Goal: Task Accomplishment & Management: Complete application form

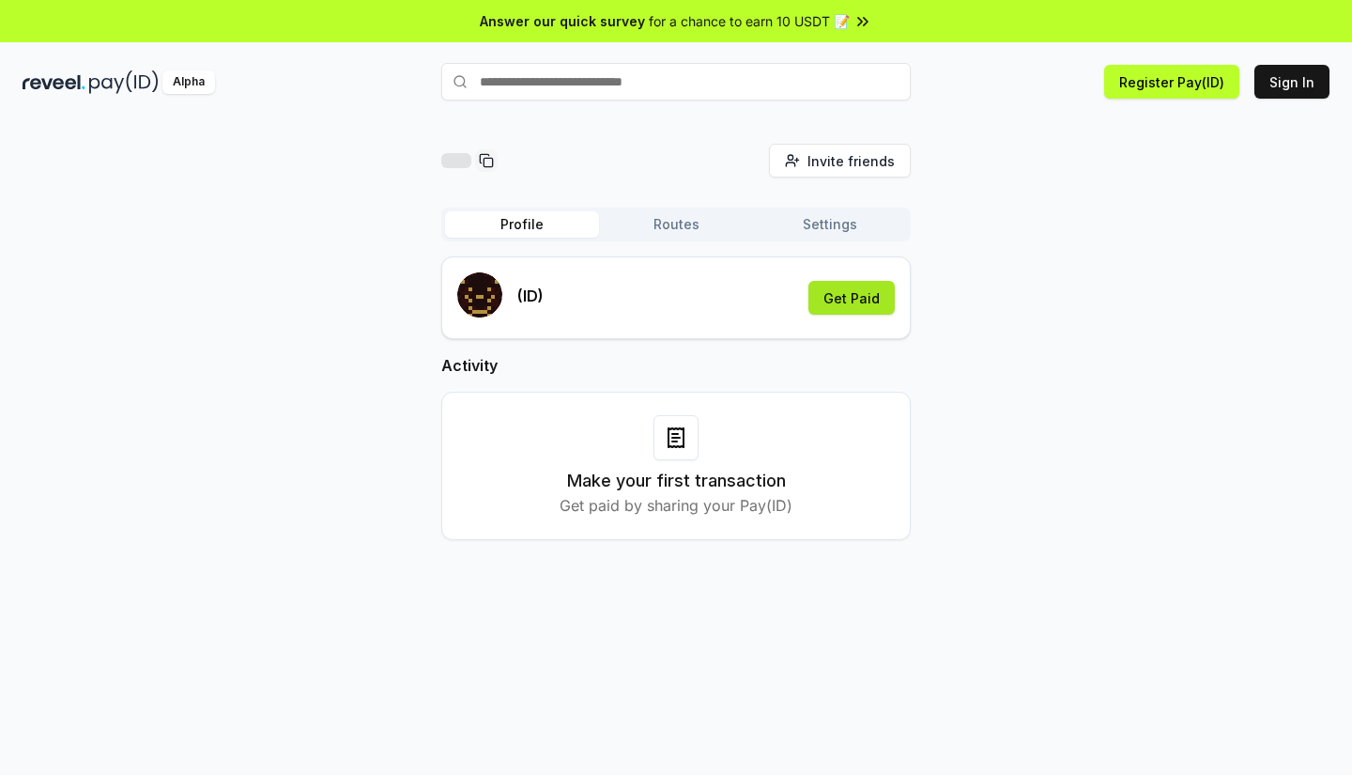
click at [862, 294] on button "Get Paid" at bounding box center [852, 298] width 86 height 34
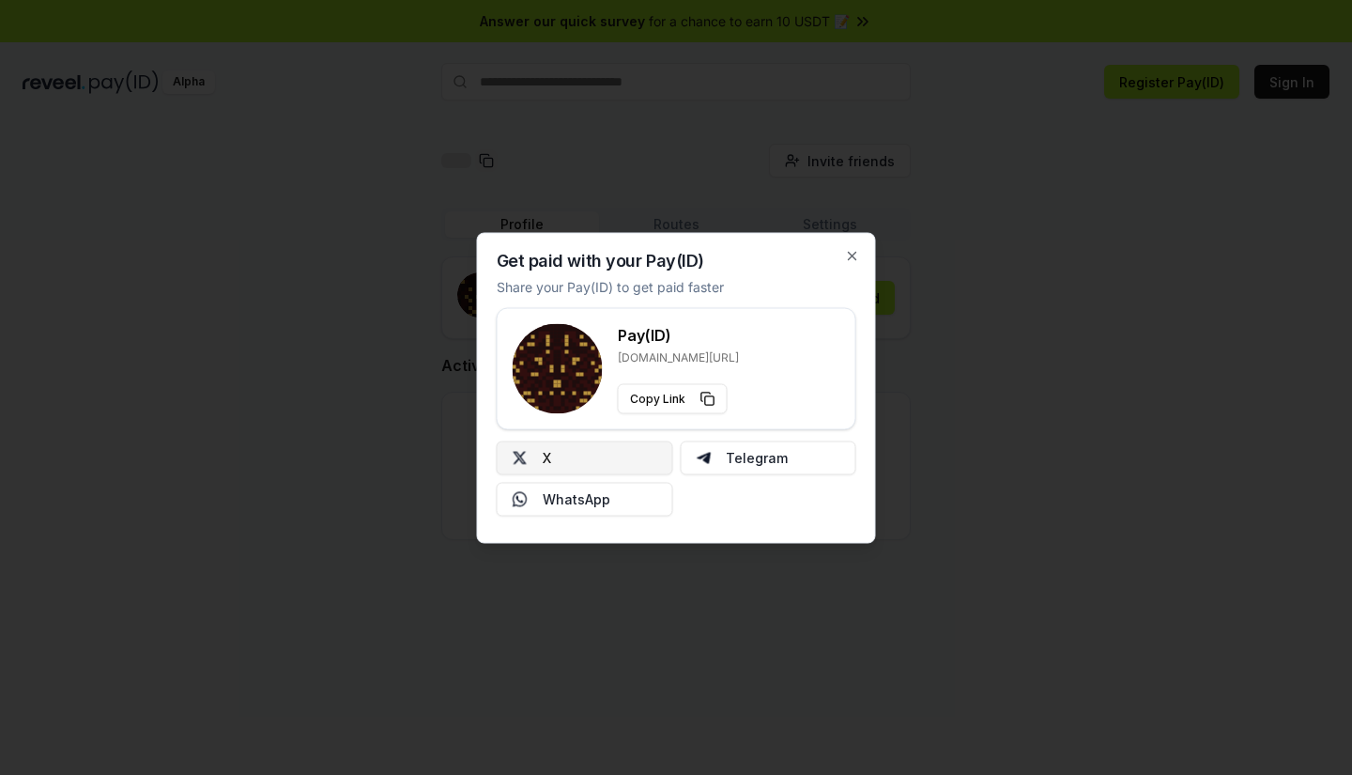
click at [610, 463] on button "X" at bounding box center [585, 457] width 177 height 34
click at [857, 253] on icon "button" at bounding box center [853, 256] width 8 height 8
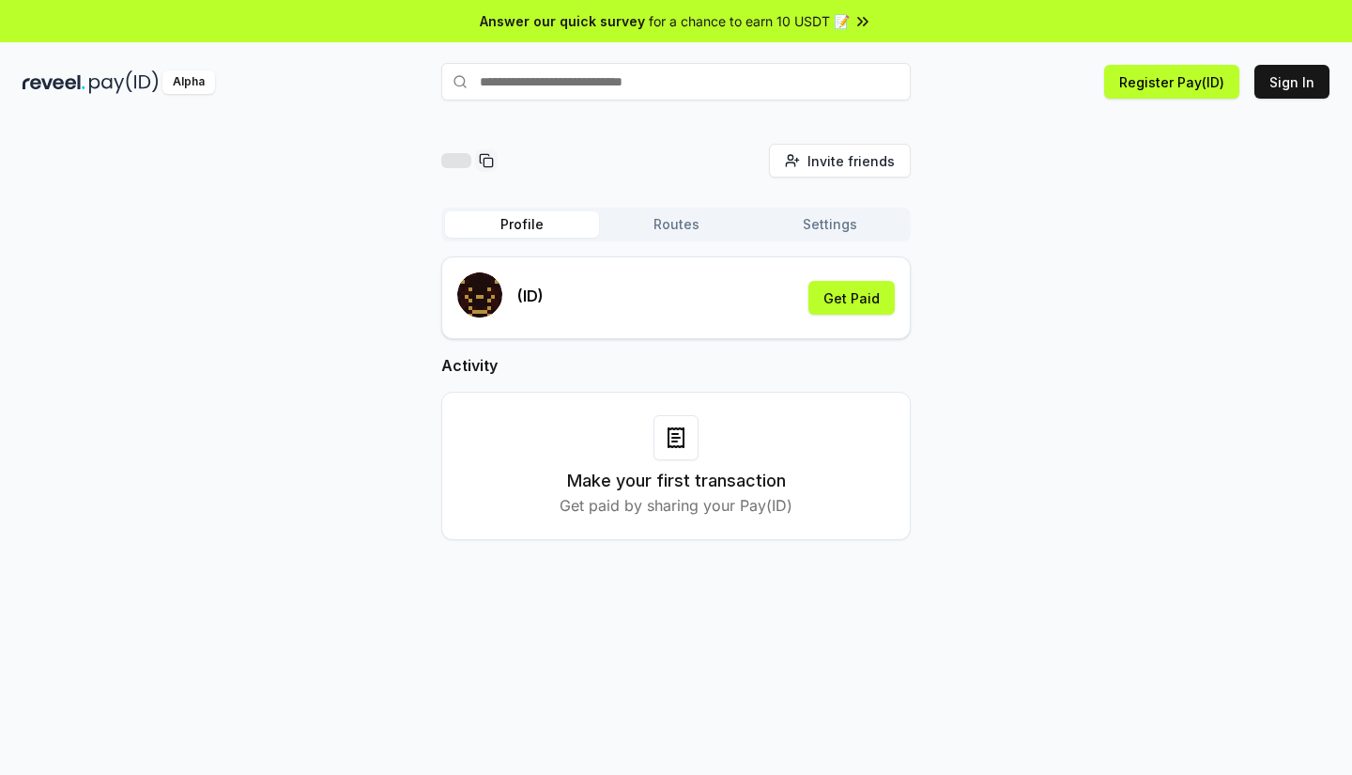
click at [1146, 82] on button "Register Pay(ID)" at bounding box center [1172, 82] width 135 height 34
click at [1298, 81] on button "Sign In" at bounding box center [1292, 82] width 75 height 34
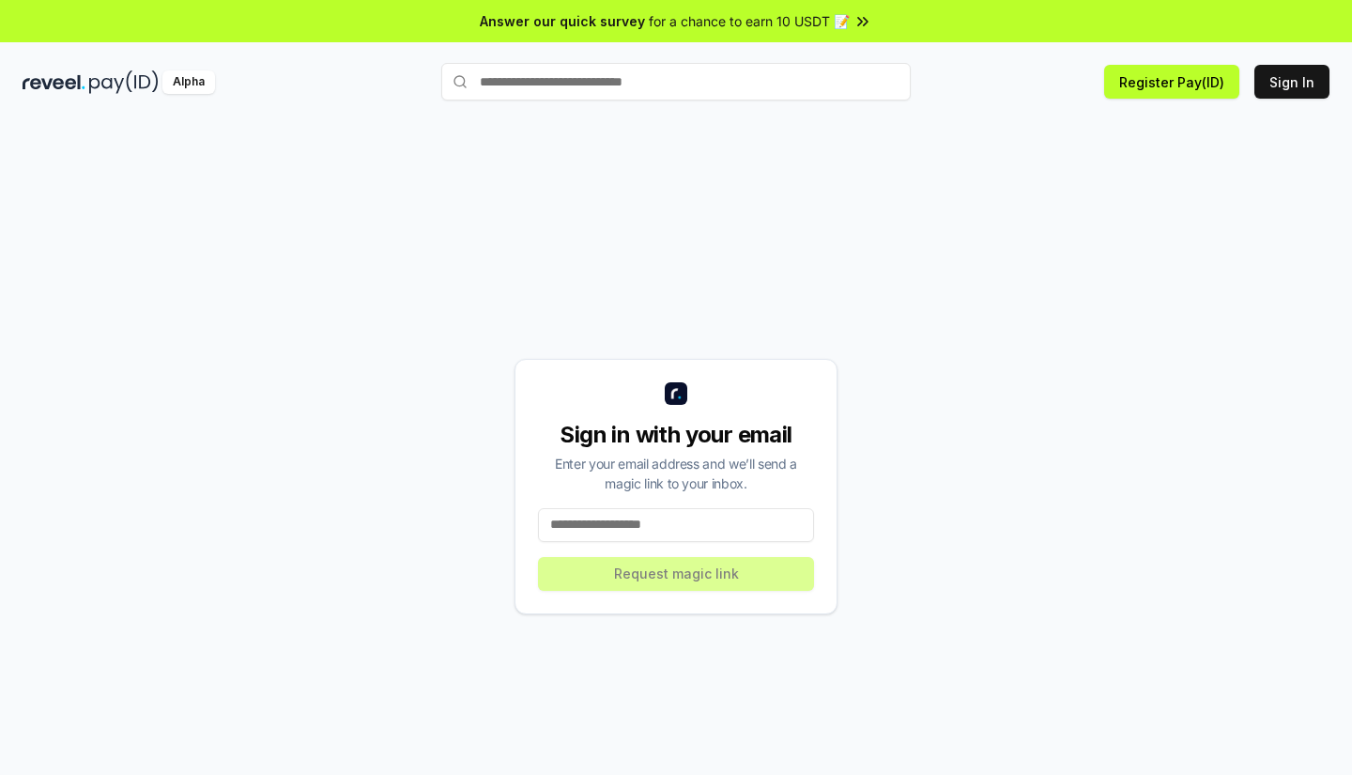
click at [666, 523] on input at bounding box center [676, 525] width 276 height 34
click at [675, 523] on input at bounding box center [676, 525] width 276 height 34
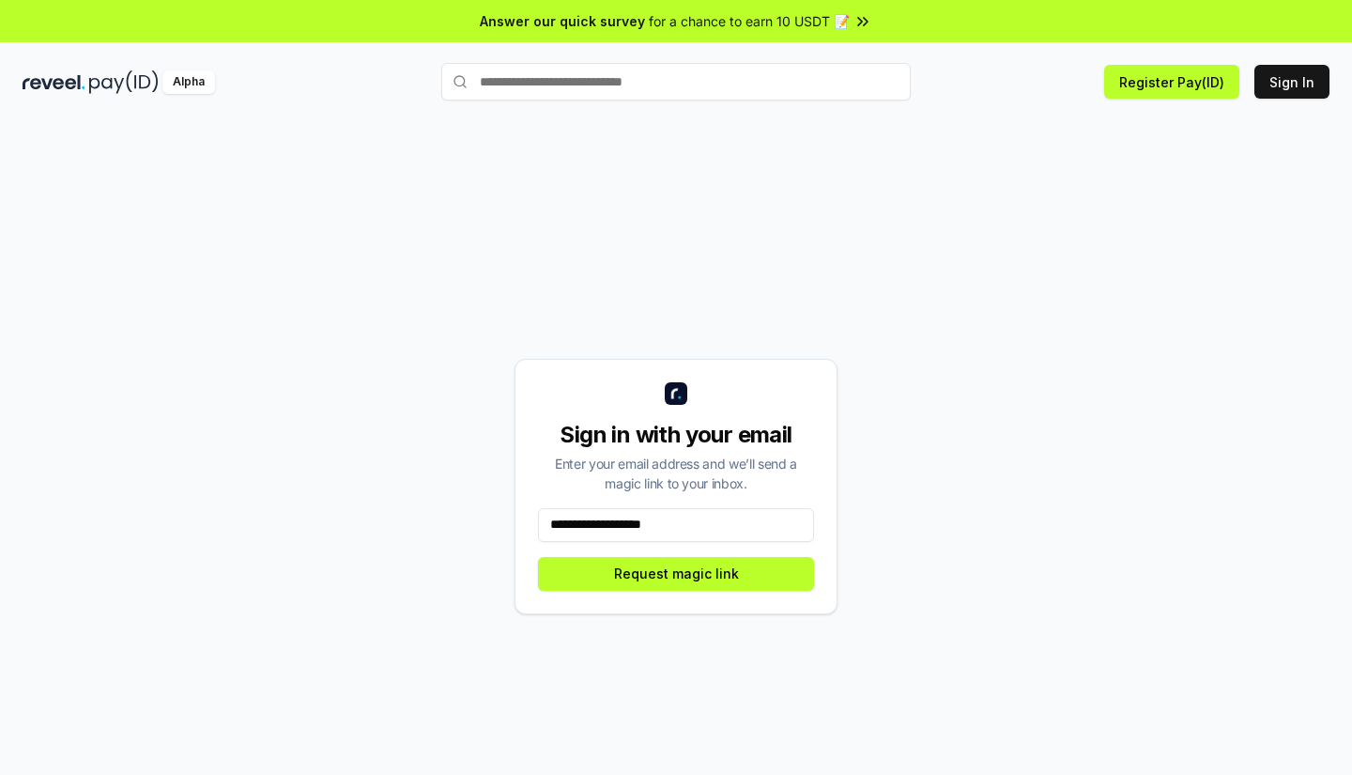
type input "**********"
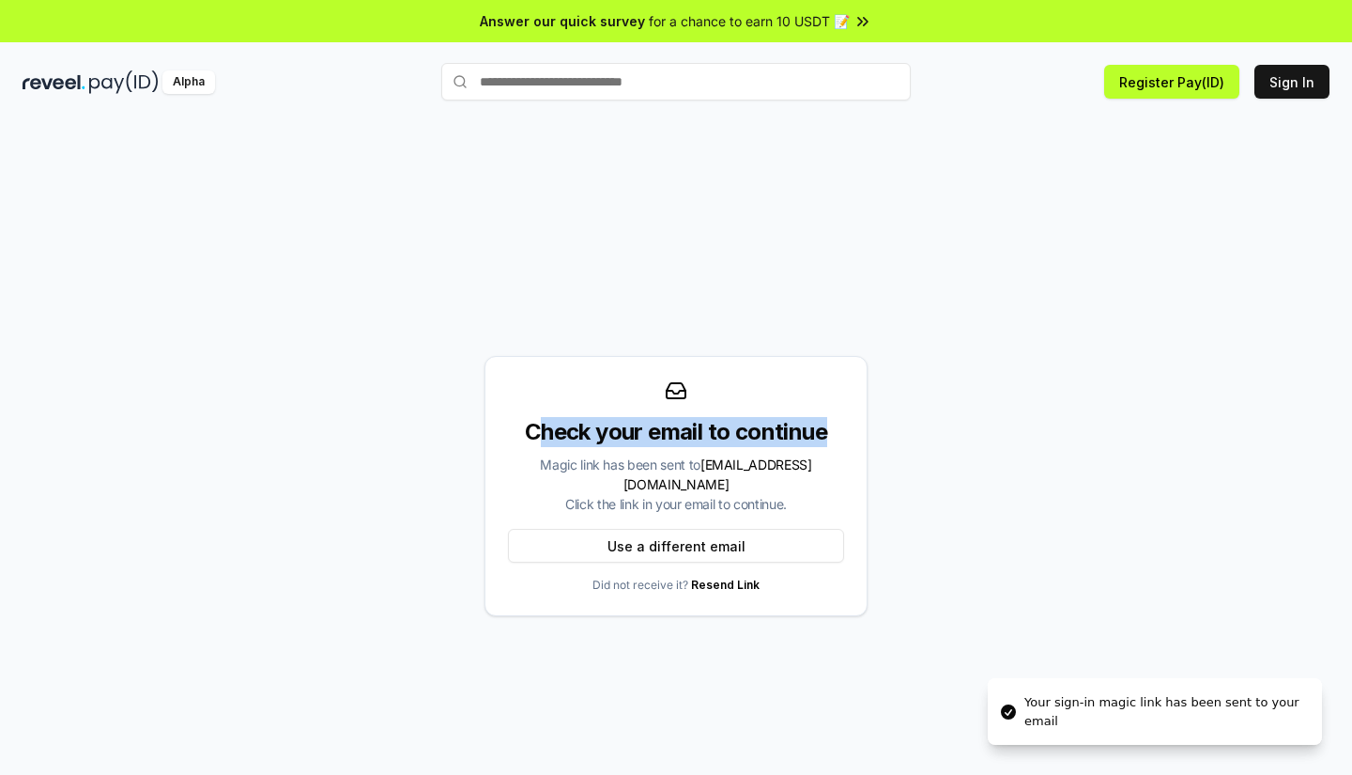
drag, startPoint x: 536, startPoint y: 444, endPoint x: 847, endPoint y: 444, distance: 310.9
click at [847, 444] on div "Check your email to continue Magic link has been sent to yikopeach@gmail.com Cl…" at bounding box center [676, 486] width 383 height 260
click at [920, 482] on div "Check your email to continue Magic link has been sent to yikopeach@gmail.com Cl…" at bounding box center [676, 486] width 1307 height 685
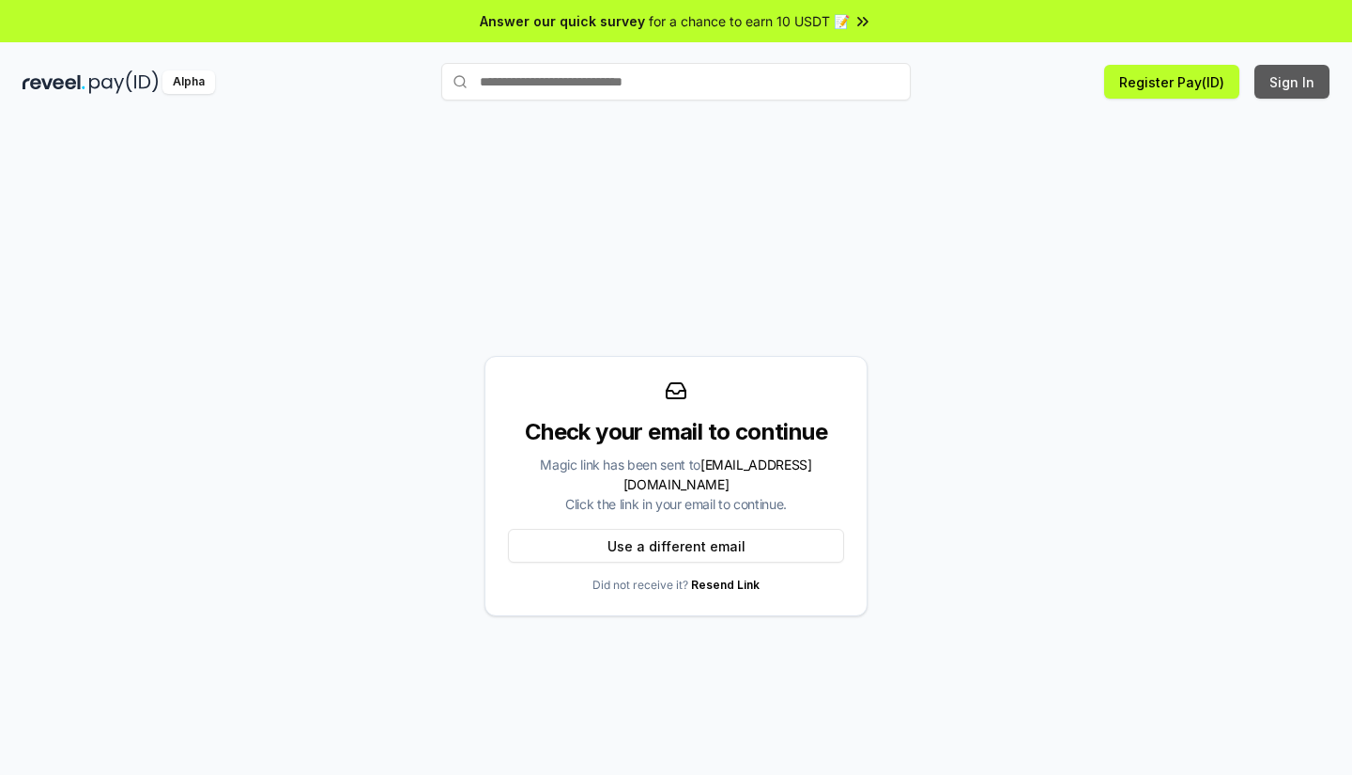
click at [1302, 85] on button "Sign In" at bounding box center [1292, 82] width 75 height 34
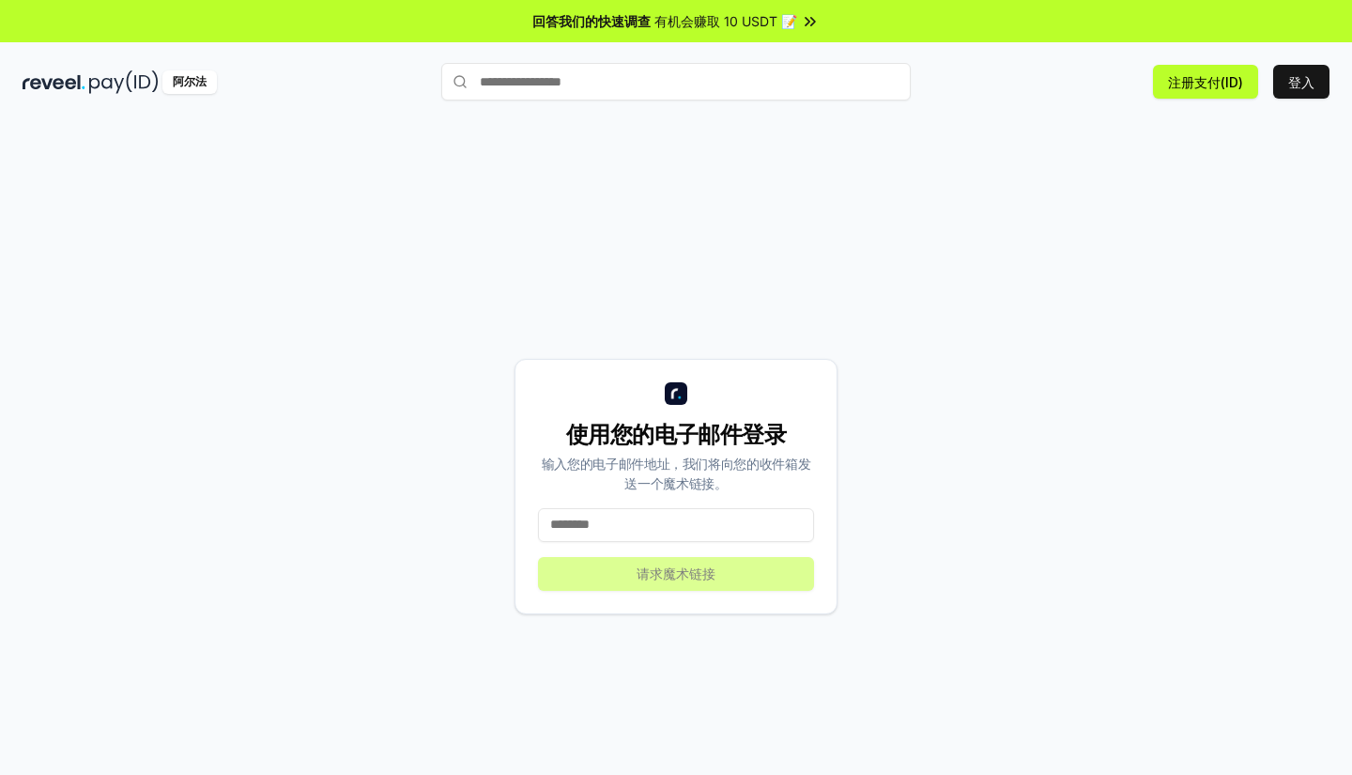
click at [1118, 215] on div "使用您的电子邮件登录 输入您的电子邮件地址，我们将向您的收件箱发送一个魔术链接。 请求魔术链接" at bounding box center [676, 486] width 1307 height 685
click at [692, 523] on input at bounding box center [676, 525] width 276 height 34
click at [1310, 82] on font "登入" at bounding box center [1302, 82] width 26 height 16
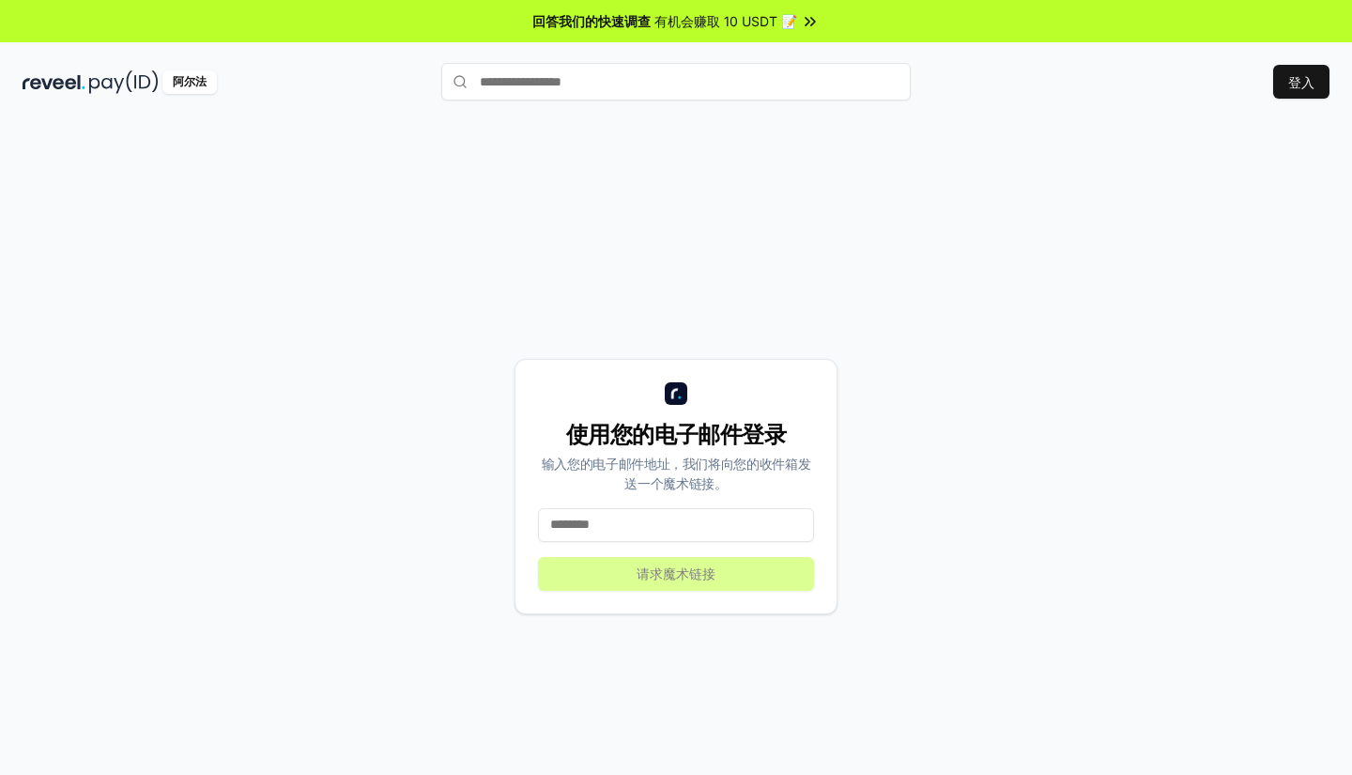
scroll to position [54, 0]
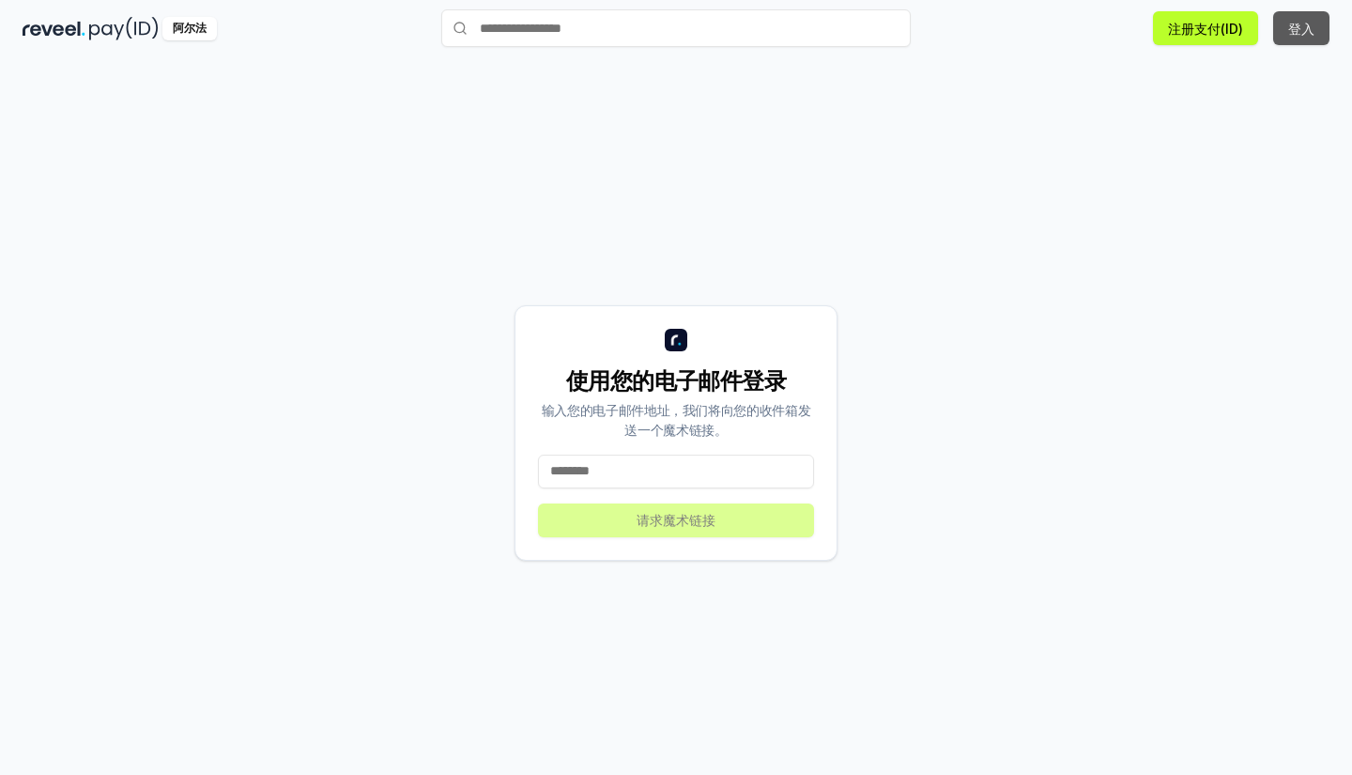
click at [1313, 32] on font "登入" at bounding box center [1302, 29] width 26 height 16
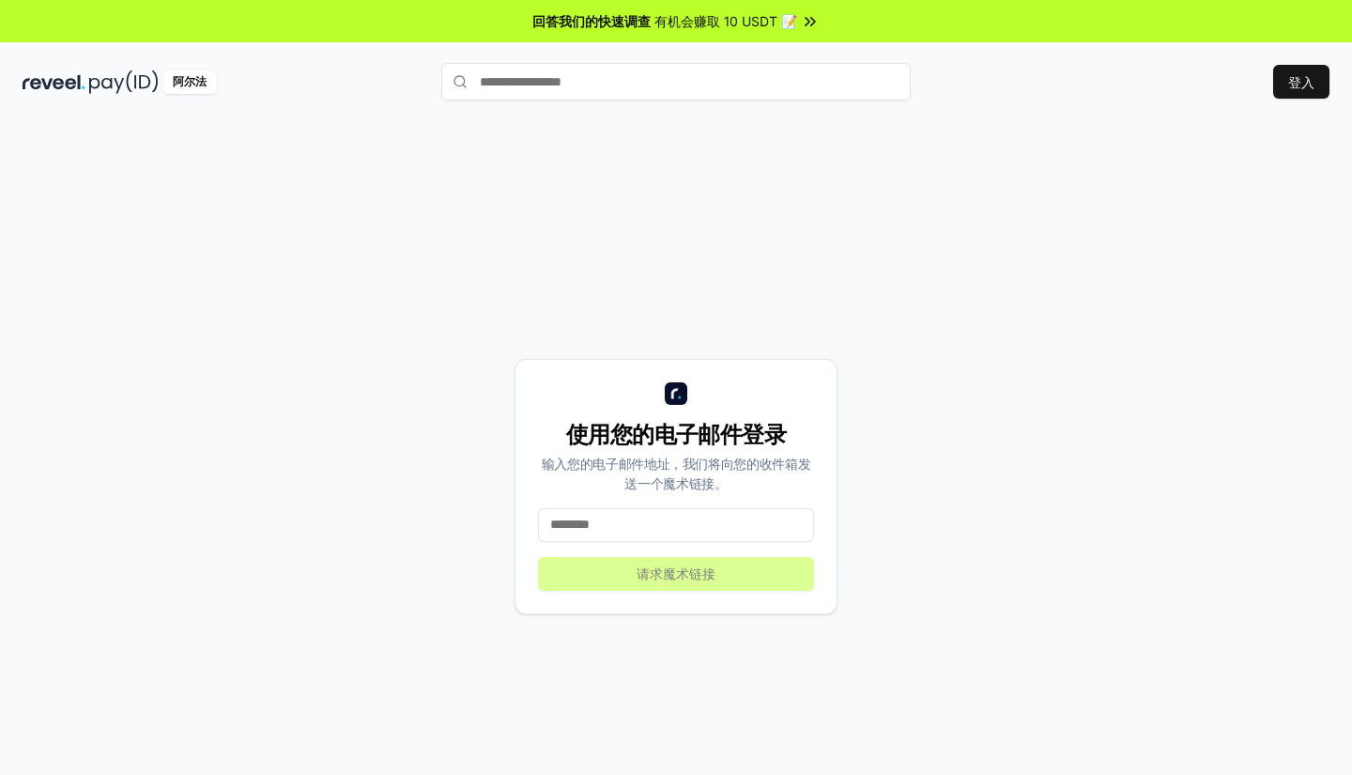
click at [625, 533] on input at bounding box center [676, 525] width 276 height 34
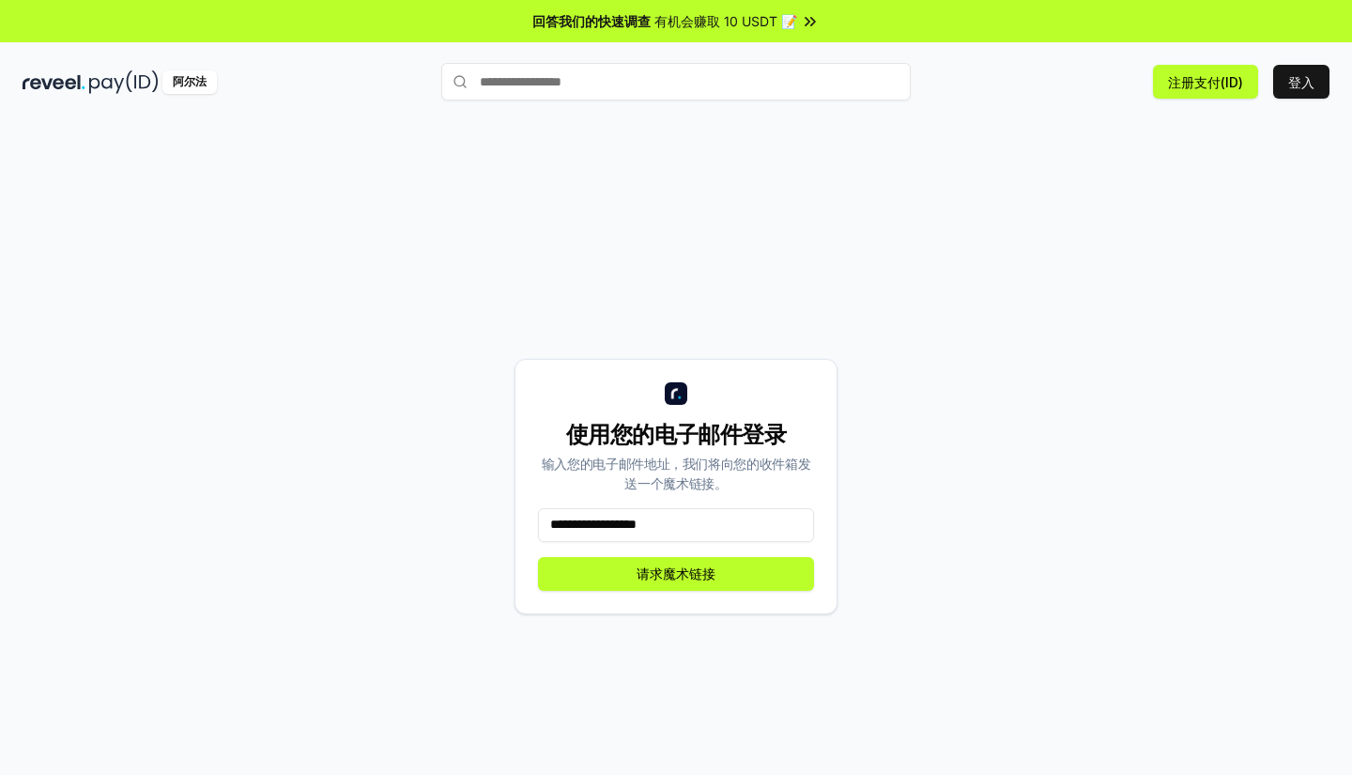
type input "**********"
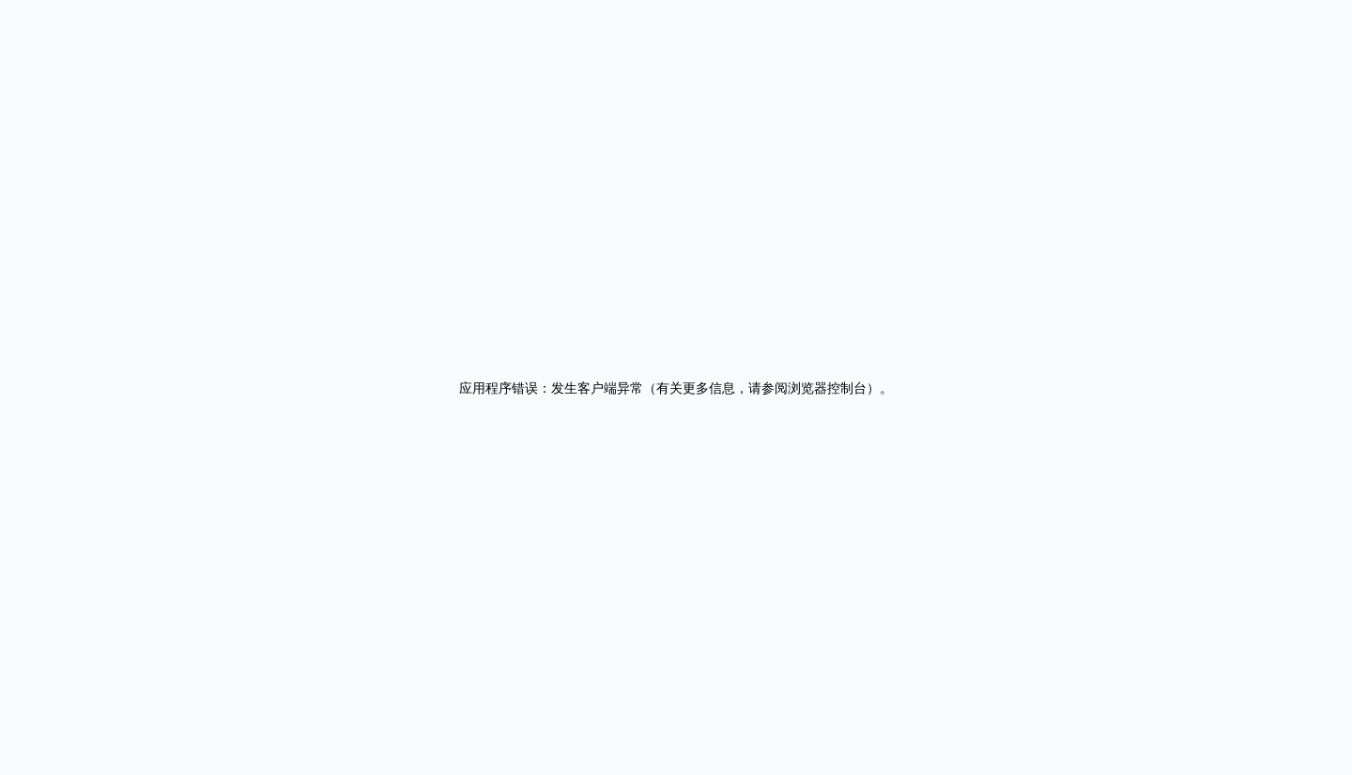
click at [1161, 495] on div "应用程序错误：发生客户端异常（有关更多信息，请参阅浏览器控制台） 。" at bounding box center [676, 387] width 1352 height 775
